Goal: Find specific page/section: Find specific page/section

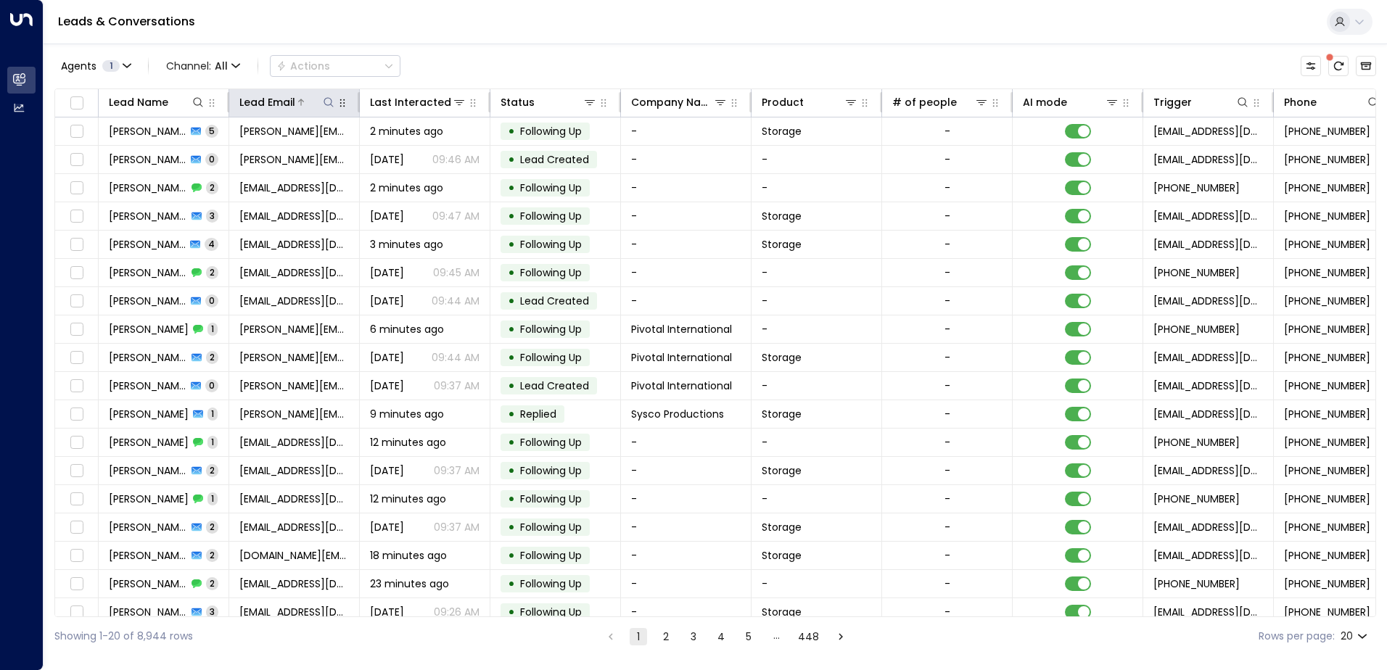
click at [329, 101] on icon at bounding box center [329, 103] width 12 height 12
click at [294, 152] on input "text" at bounding box center [329, 154] width 200 height 27
type input "****"
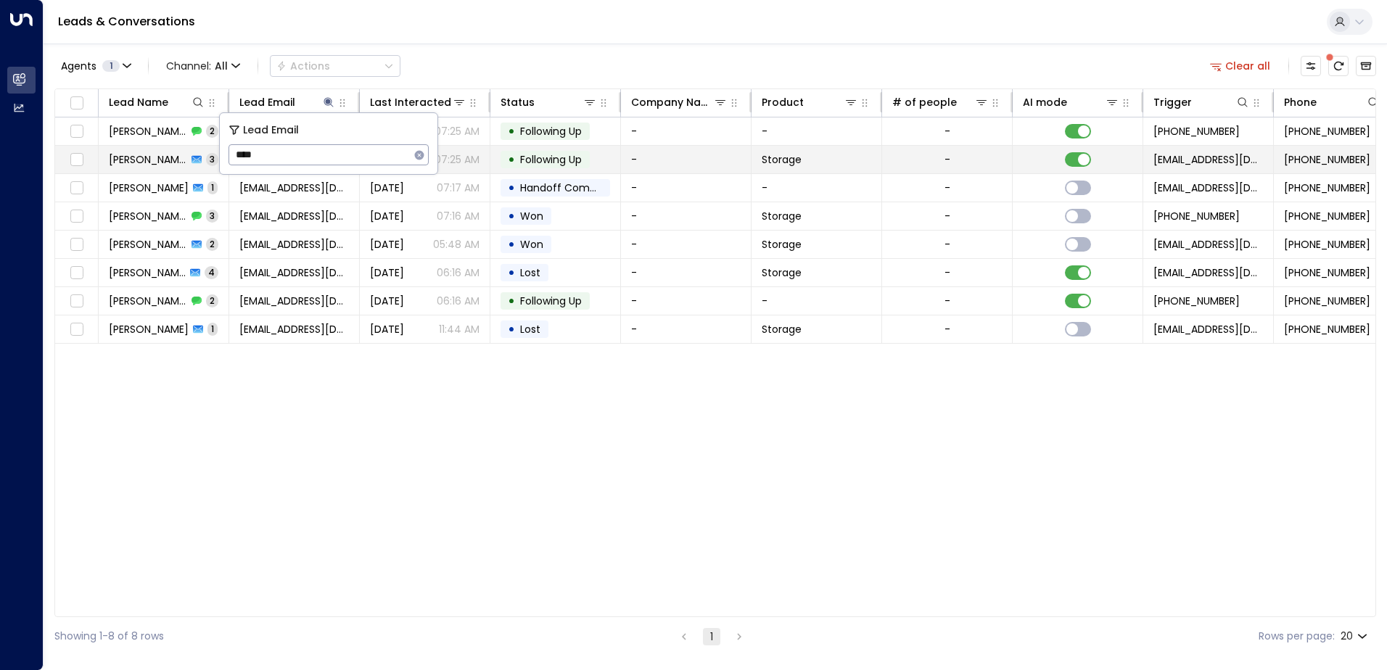
click at [155, 163] on span "[PERSON_NAME]" at bounding box center [148, 159] width 78 height 15
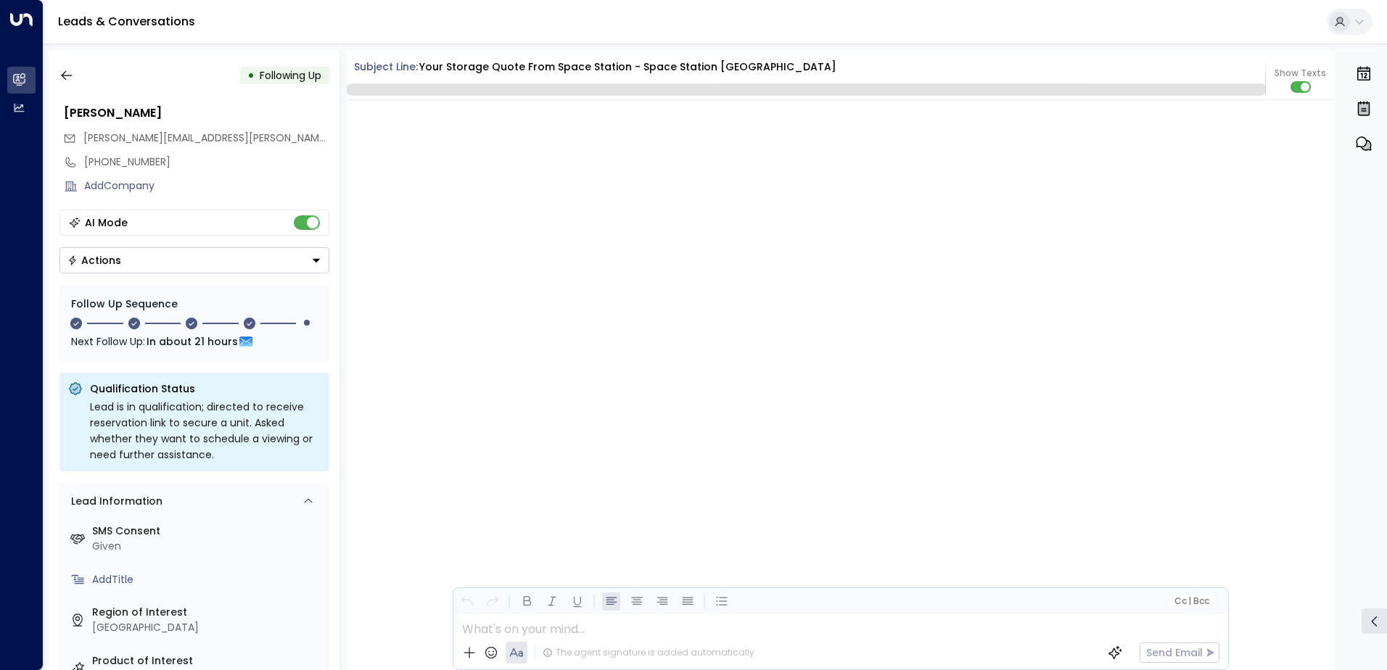
scroll to position [1390, 0]
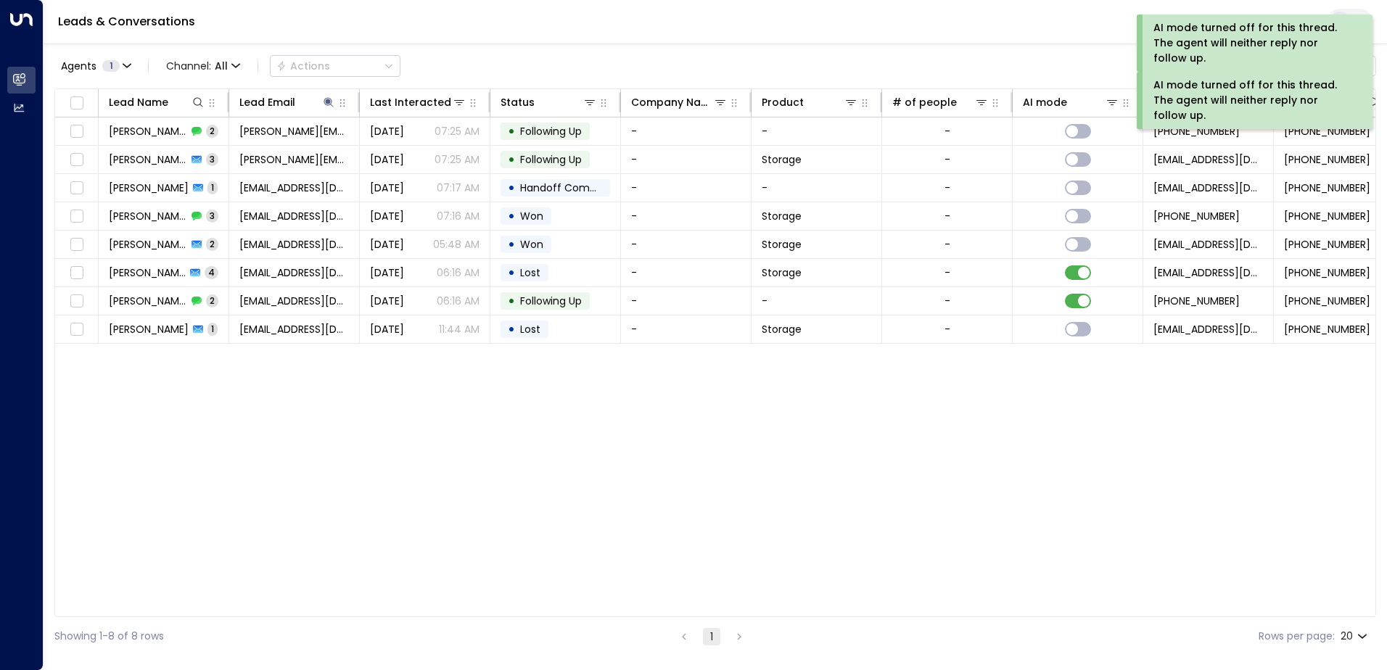
click at [845, 424] on div "Lead Name Lead Email Last Interacted Status Company Name Product # of people AI…" at bounding box center [715, 353] width 1322 height 529
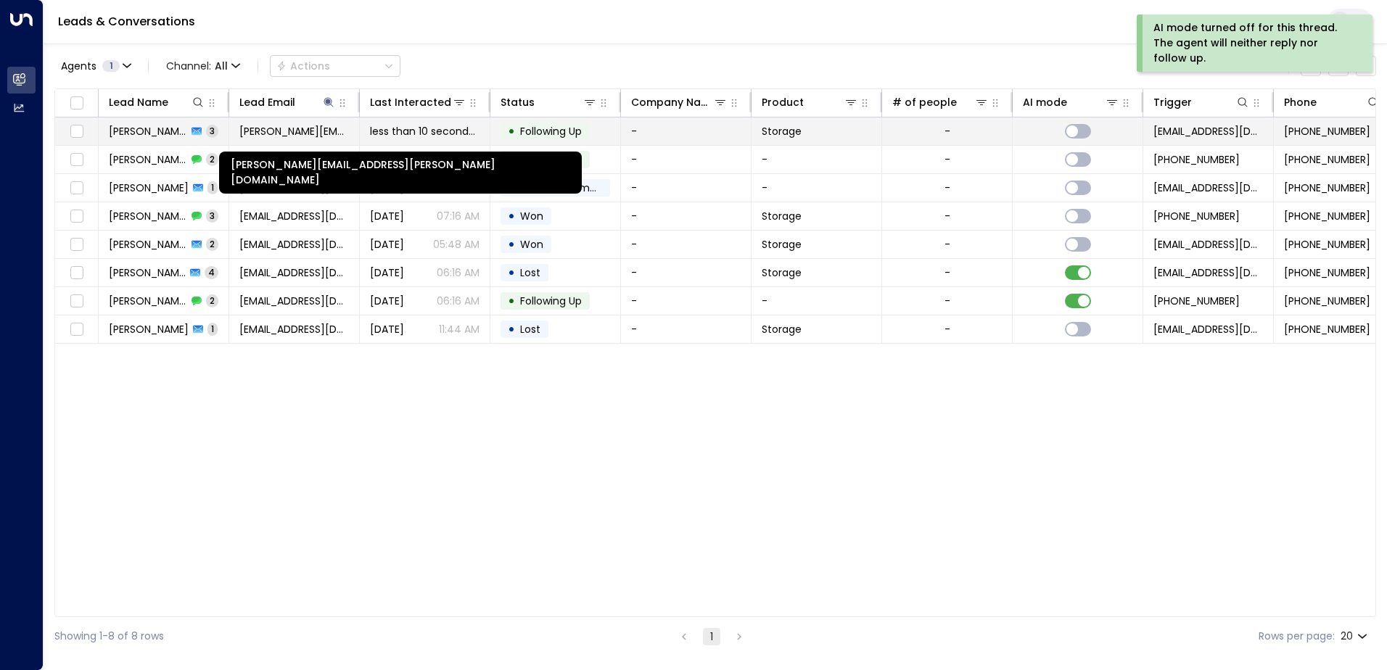
click at [264, 135] on span "[PERSON_NAME][EMAIL_ADDRESS][PERSON_NAME][DOMAIN_NAME]" at bounding box center [294, 131] width 110 height 15
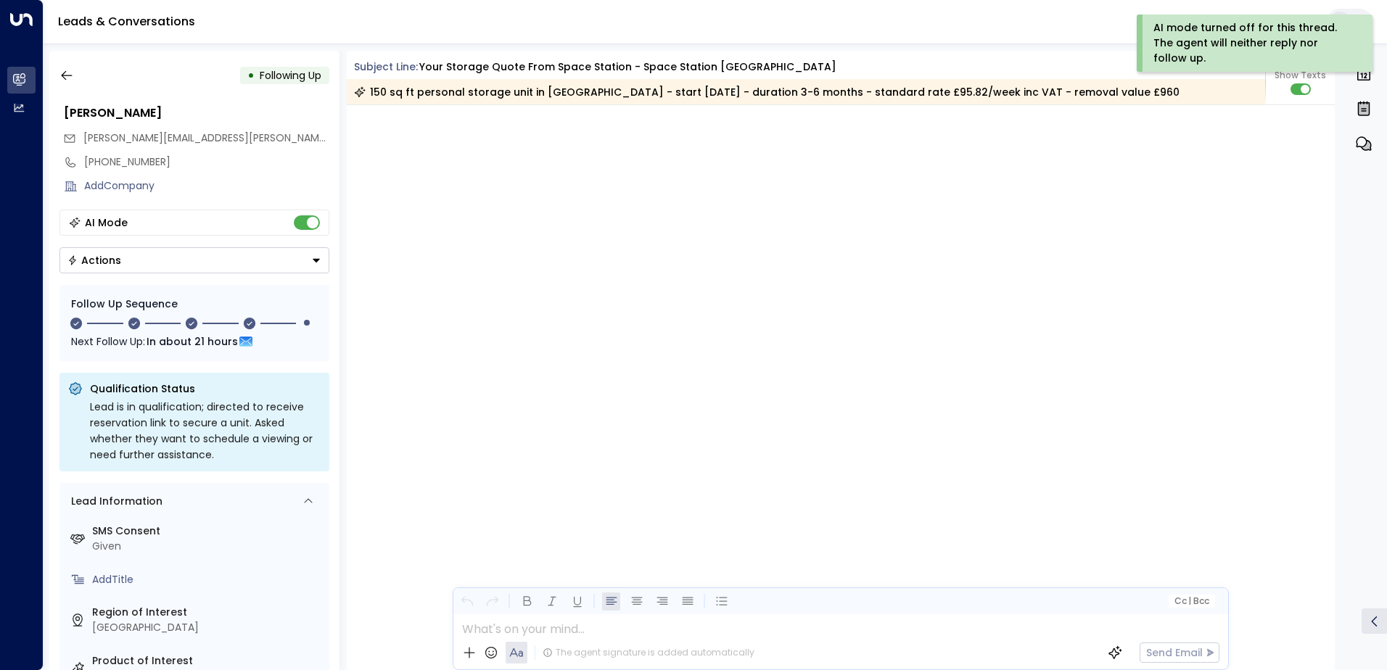
scroll to position [2341, 0]
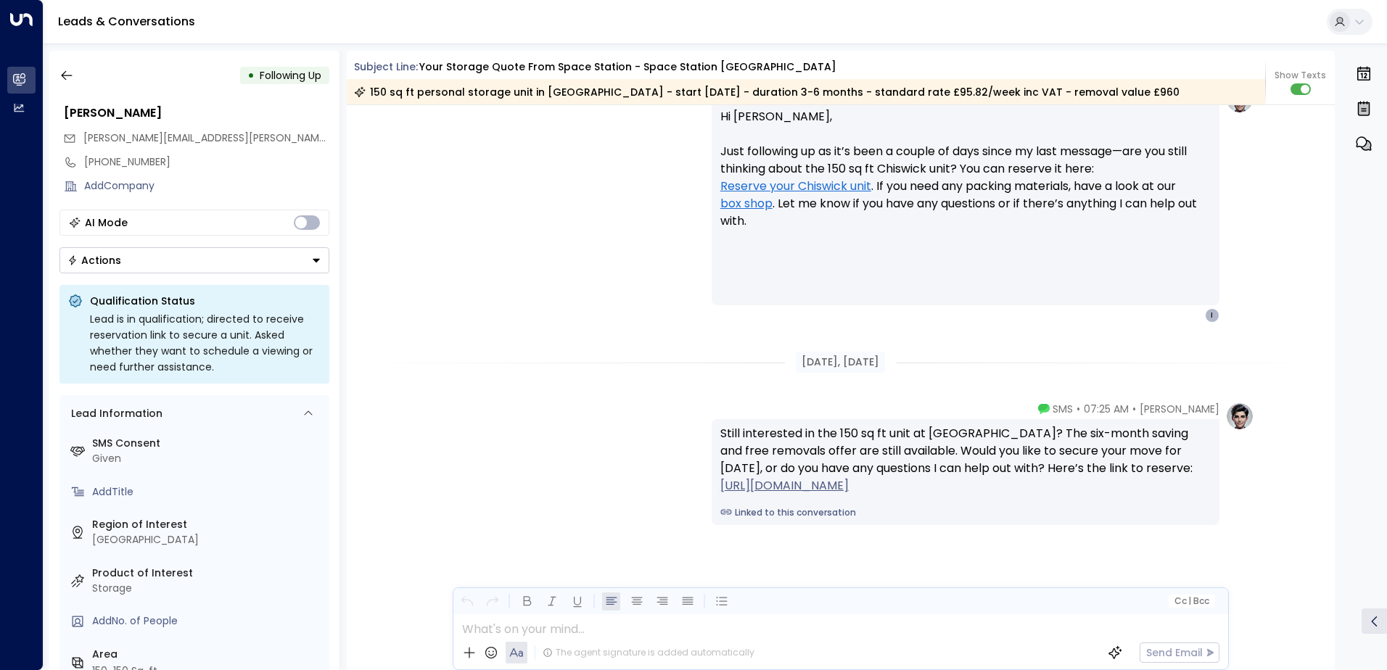
click at [570, 15] on div "Leads & Conversations" at bounding box center [716, 22] width 1344 height 44
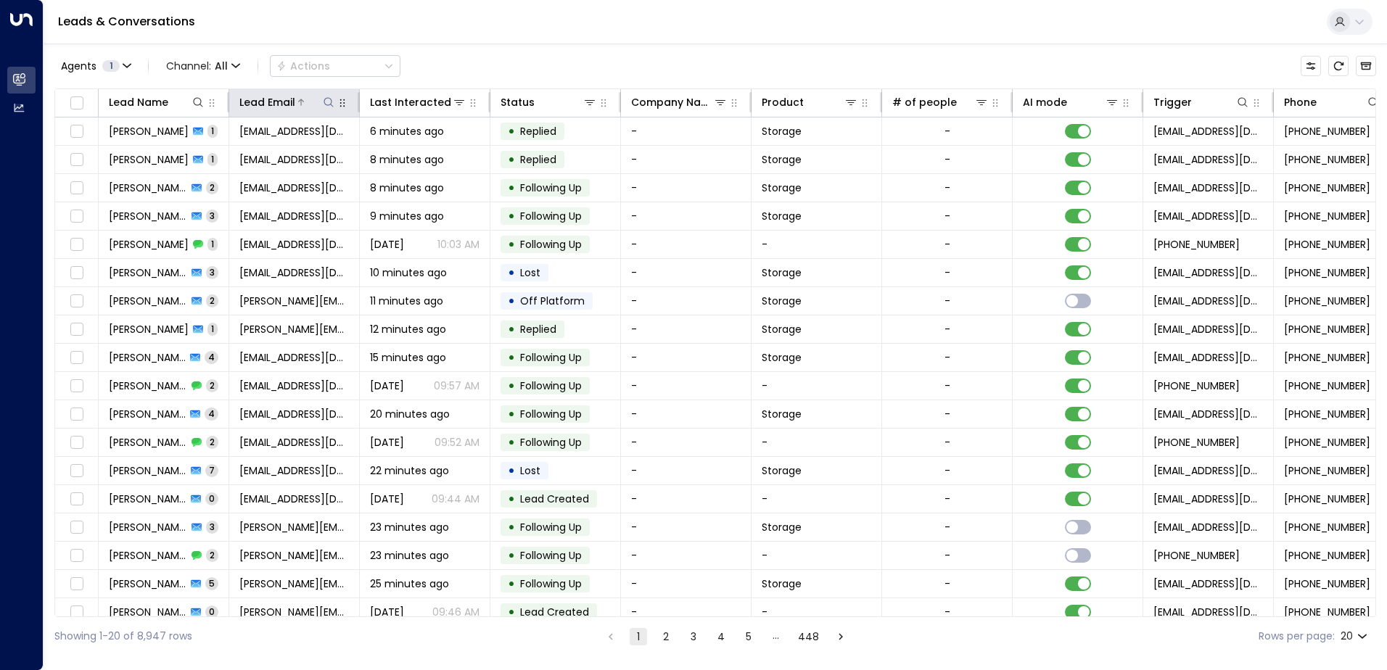
click at [327, 101] on icon at bounding box center [329, 103] width 12 height 12
click at [255, 160] on input "text" at bounding box center [329, 154] width 200 height 27
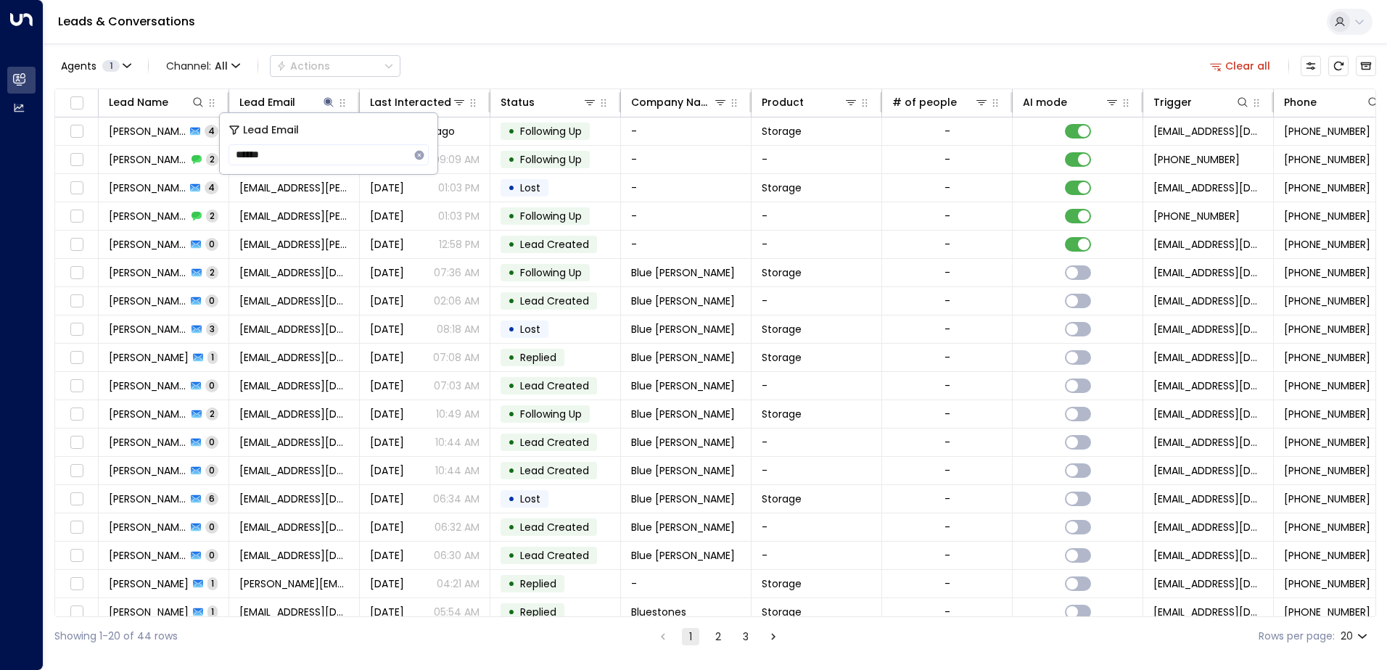
drag, startPoint x: 377, startPoint y: 122, endPoint x: 322, endPoint y: 136, distance: 56.1
click at [322, 136] on div "Lead Email" at bounding box center [329, 130] width 200 height 17
click at [281, 155] on input "******" at bounding box center [319, 154] width 181 height 27
type input "*"
type input "********"
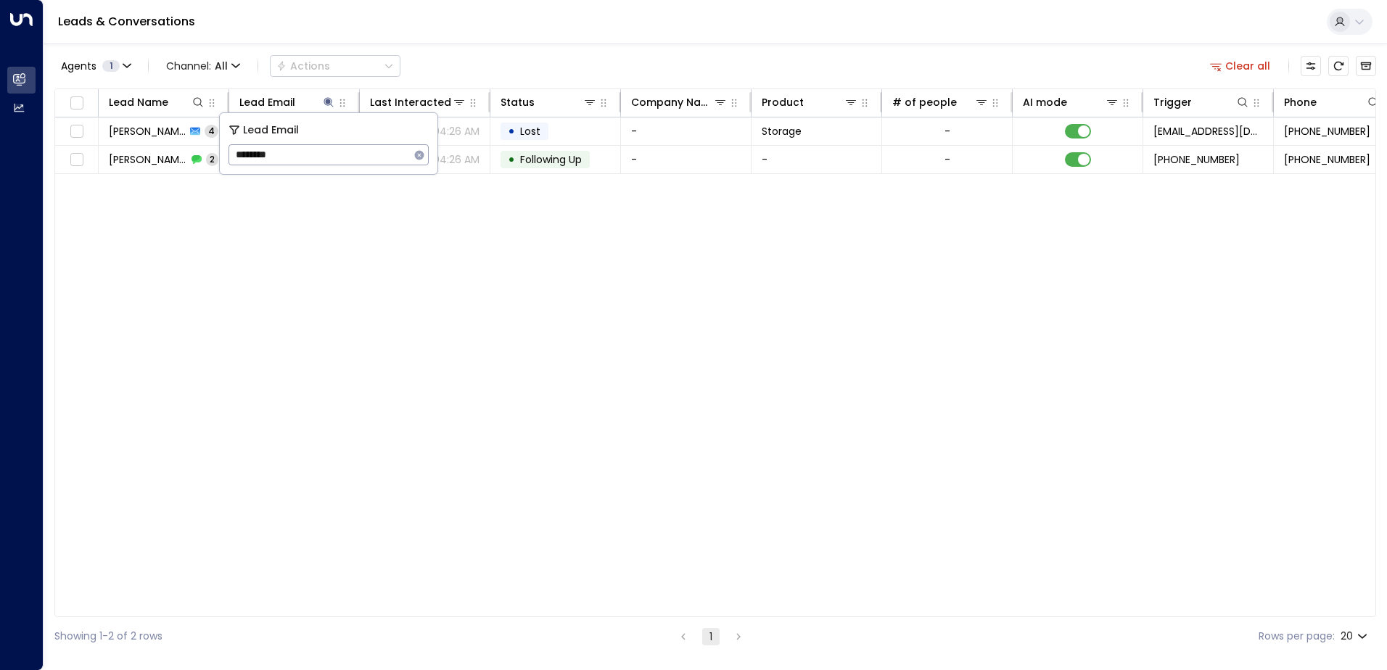
click at [431, 190] on div "Lead Name Lead Email Last Interacted Status Company Name Product # of people AI…" at bounding box center [715, 353] width 1322 height 529
click at [345, 199] on div "Lead Name Lead Email Last Interacted Status Company Name Product # of people AI…" at bounding box center [715, 353] width 1322 height 529
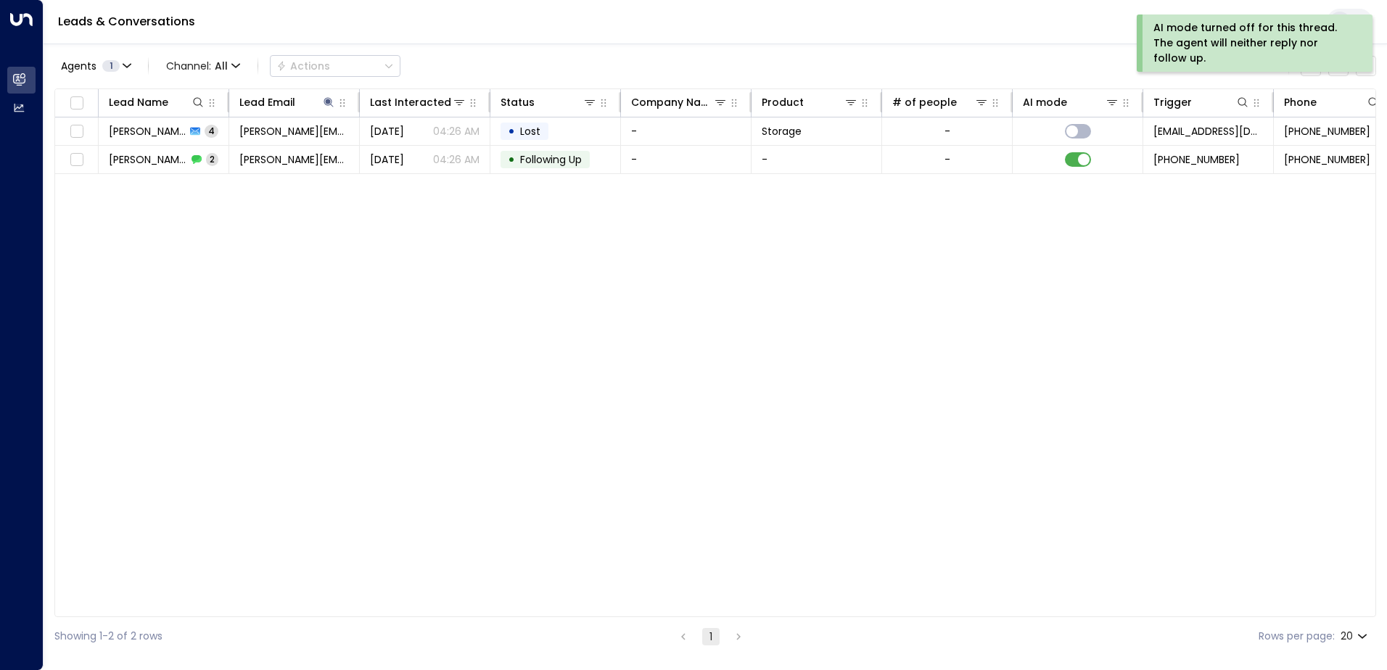
click at [1011, 205] on div "Lead Name Lead Email Last Interacted Status Company Name Product # of people AI…" at bounding box center [715, 353] width 1322 height 529
click at [591, 243] on div "Lead Name Lead Email Last Interacted Status Company Name Product # of people AI…" at bounding box center [715, 353] width 1322 height 529
